Goal: Task Accomplishment & Management: Manage account settings

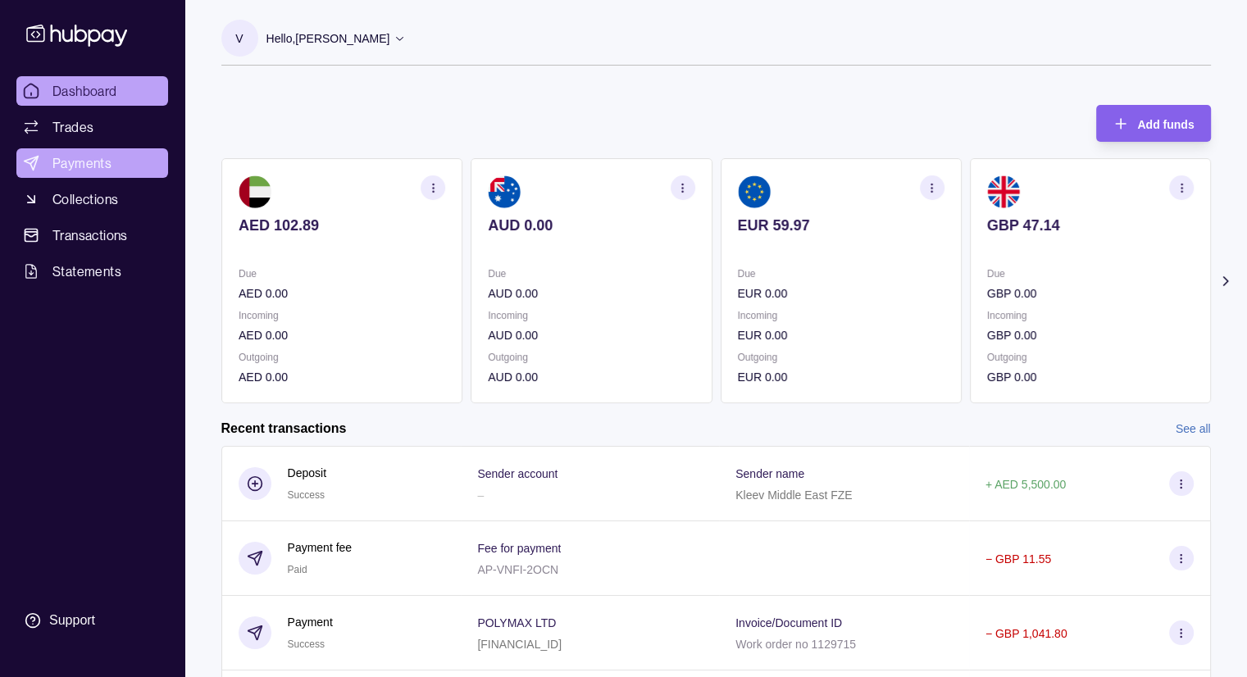
click at [90, 167] on span "Payments" at bounding box center [81, 163] width 59 height 20
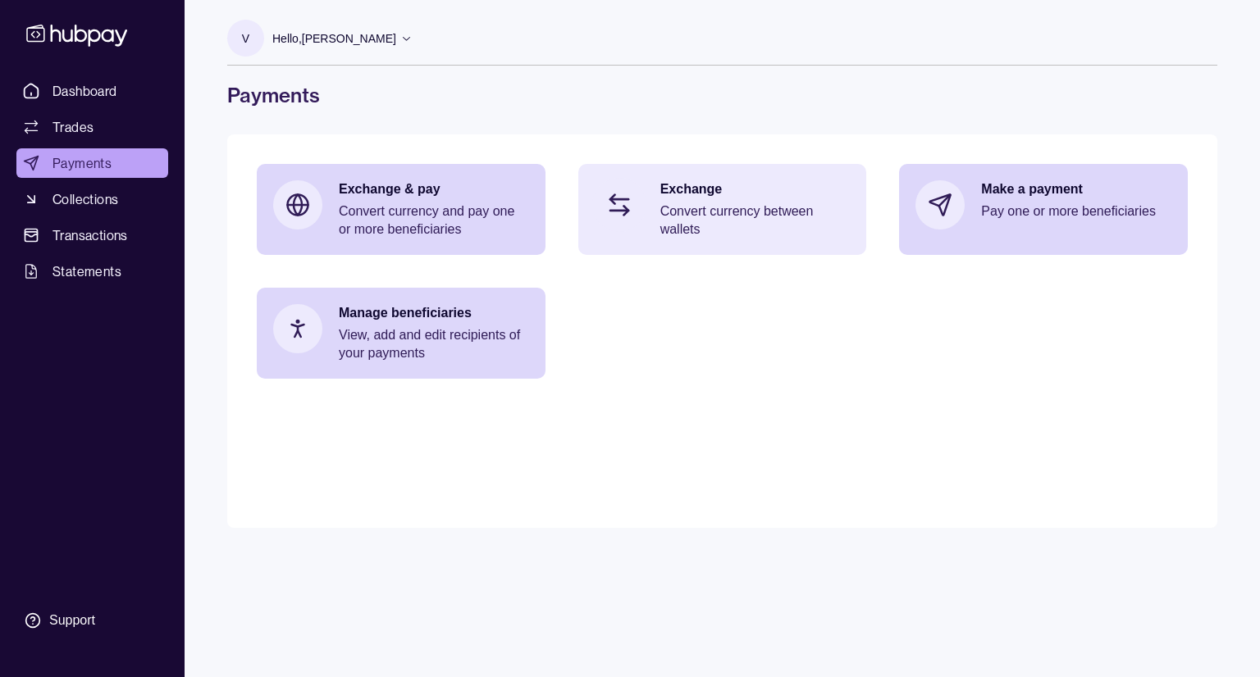
click at [699, 217] on p "Convert currency between wallets" at bounding box center [755, 221] width 190 height 36
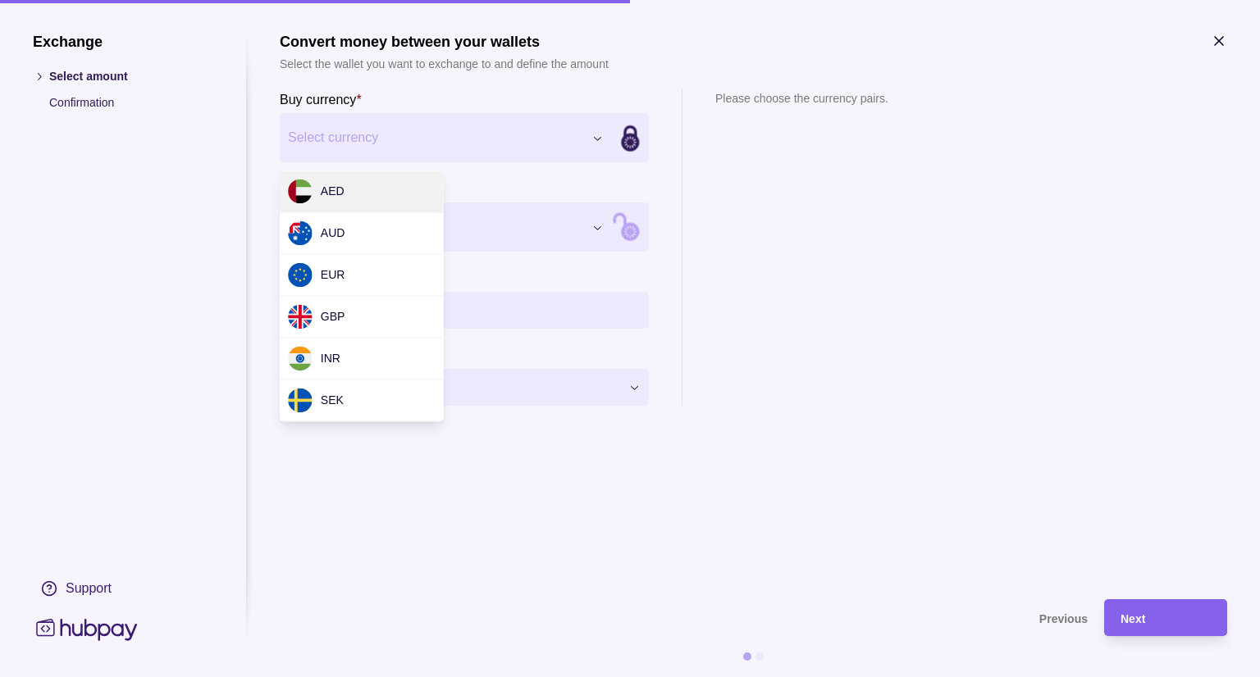
click at [603, 676] on div "Exchange Select amount Confirmation Support Convert money between your wallets …" at bounding box center [630, 677] width 1260 height 0
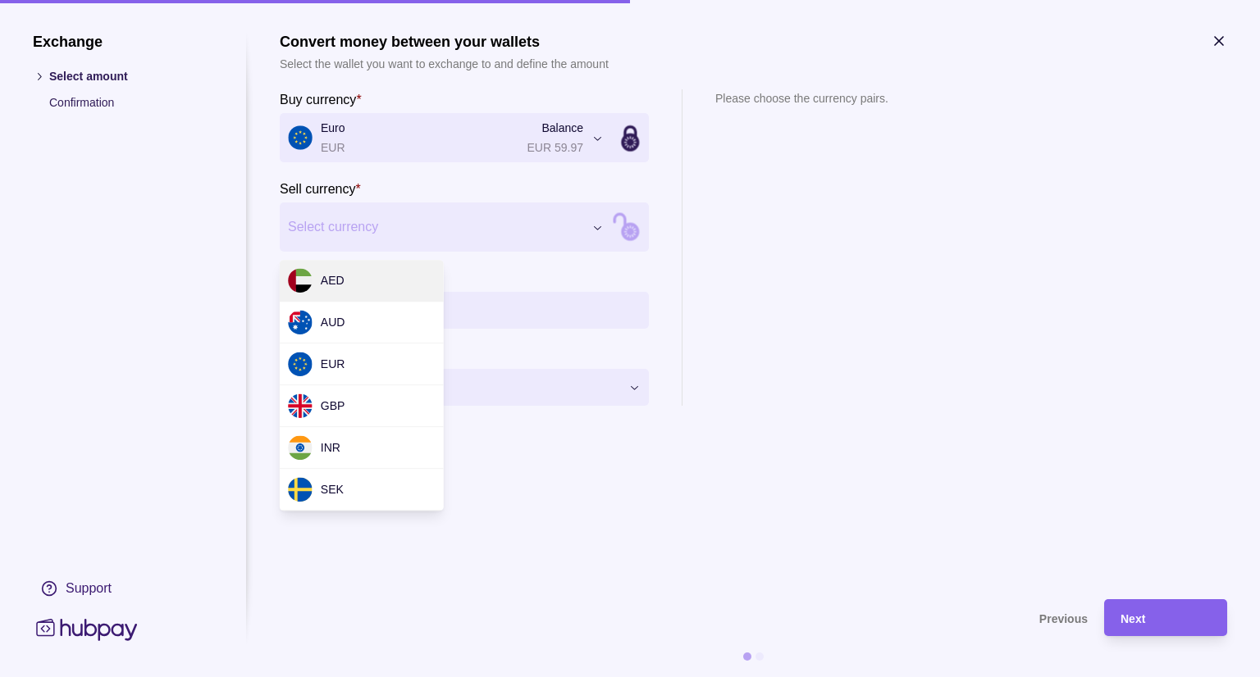
click at [390, 676] on div "Exchange Select amount Confirmation Support Convert money between your wallets …" at bounding box center [630, 677] width 1260 height 0
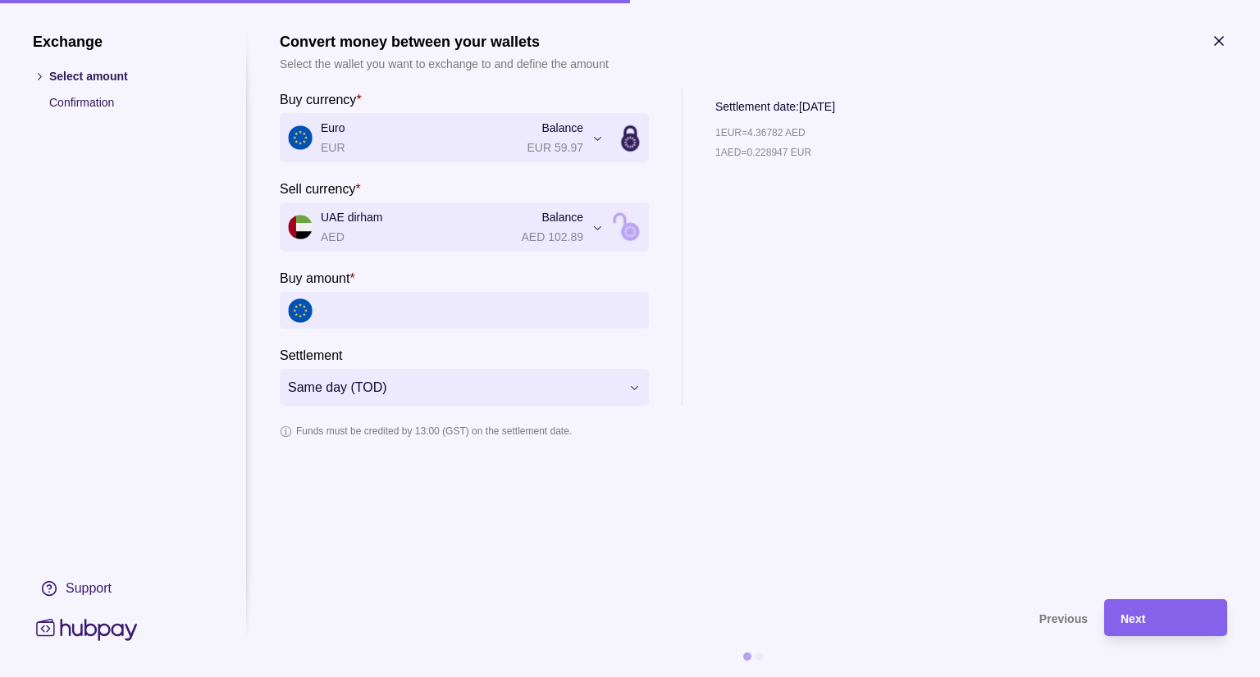
click at [1223, 48] on icon "button" at bounding box center [1218, 41] width 16 height 16
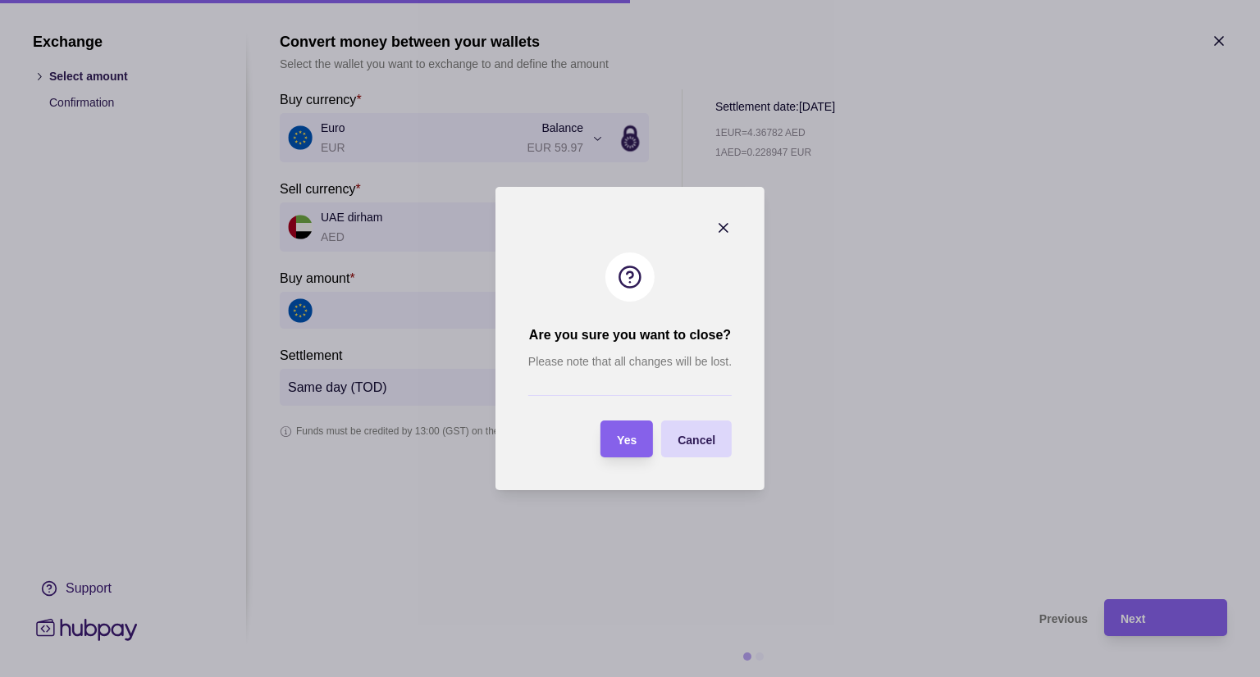
click at [639, 458] on section "Are you sure you want to close? Please note that all changes will be lost. Yes …" at bounding box center [629, 338] width 269 height 303
click at [635, 447] on div "Yes" at bounding box center [627, 440] width 20 height 20
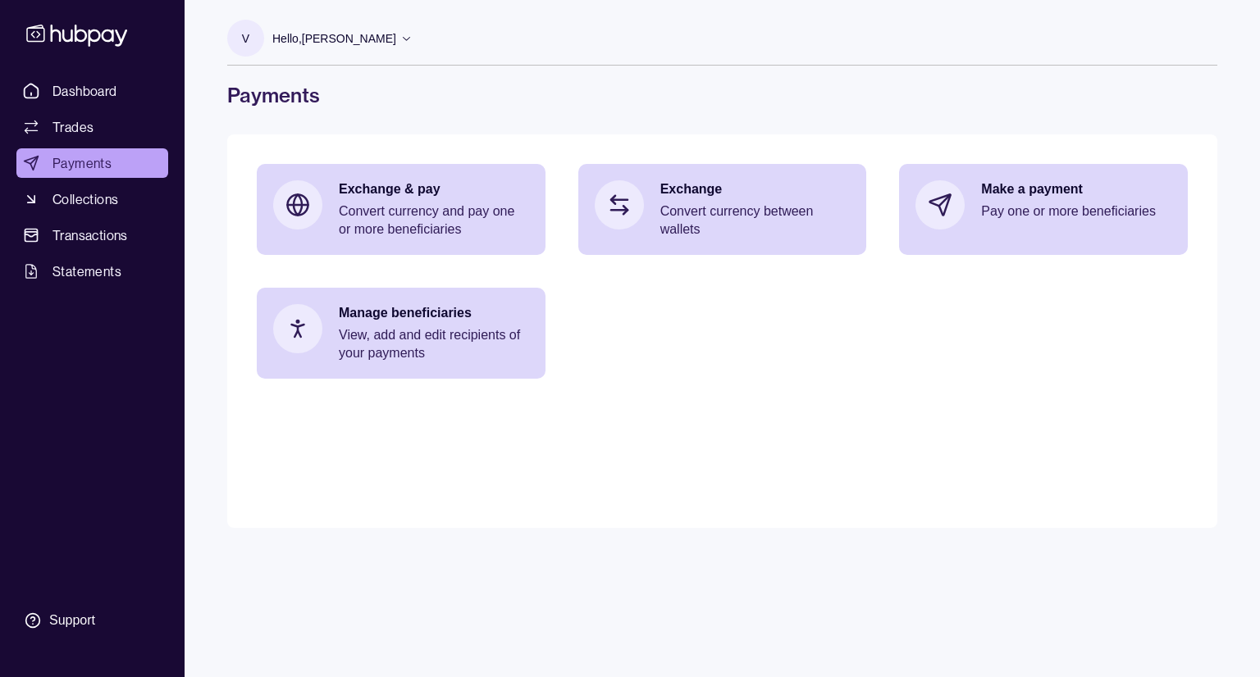
click at [412, 45] on div "Hello, [PERSON_NAME]" at bounding box center [342, 38] width 140 height 34
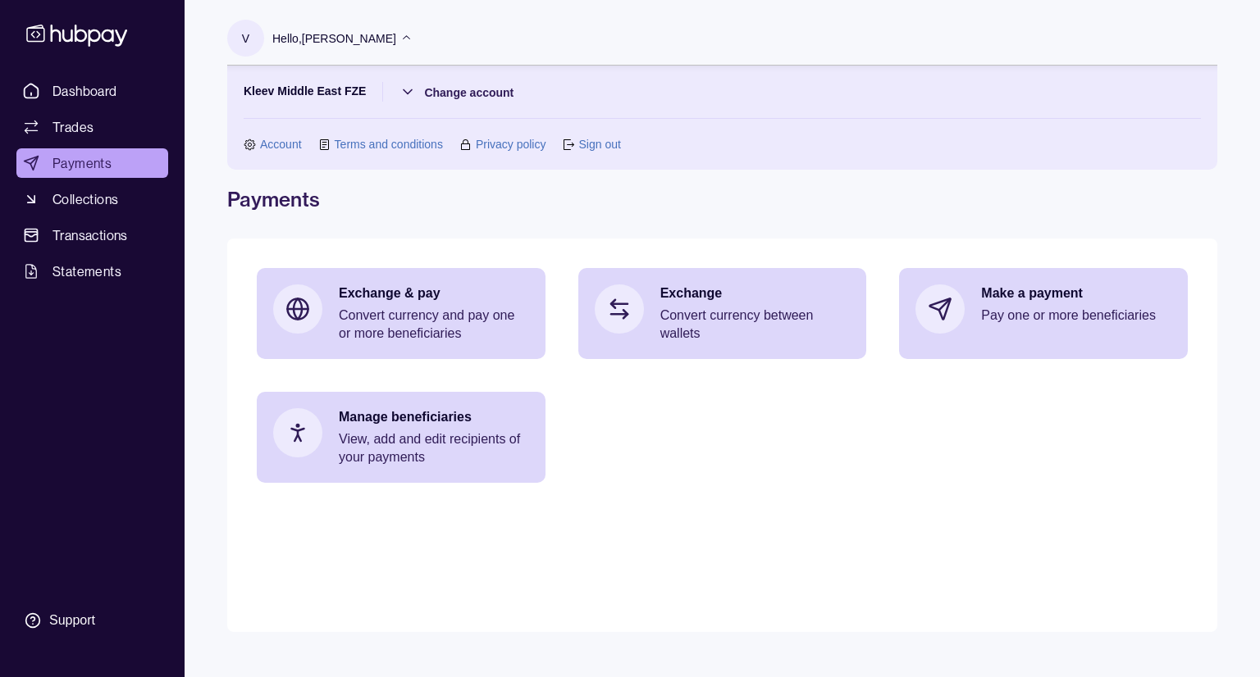
click at [596, 139] on link "Sign out" at bounding box center [599, 144] width 42 height 18
